Goal: Task Accomplishment & Management: Manage account settings

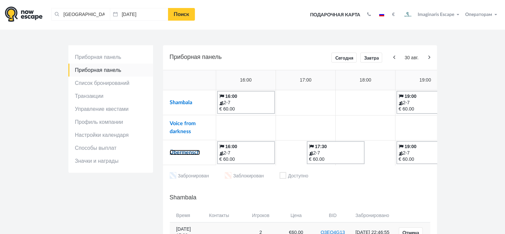
click at [187, 152] on link "Übermensch" at bounding box center [185, 151] width 30 height 5
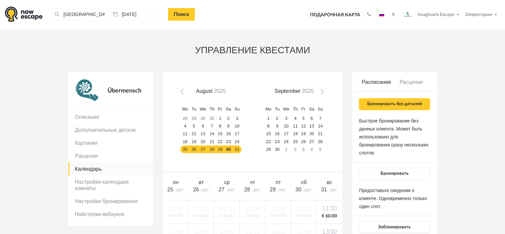
click at [359, 106] on form "Расписание Расценки Бронировать без деталей Быстрое бронирование без данных кли…" at bounding box center [394, 189] width 85 height 237
click at [363, 105] on button "Бронировать без деталей" at bounding box center [394, 104] width 71 height 12
